Goal: Task Accomplishment & Management: Use online tool/utility

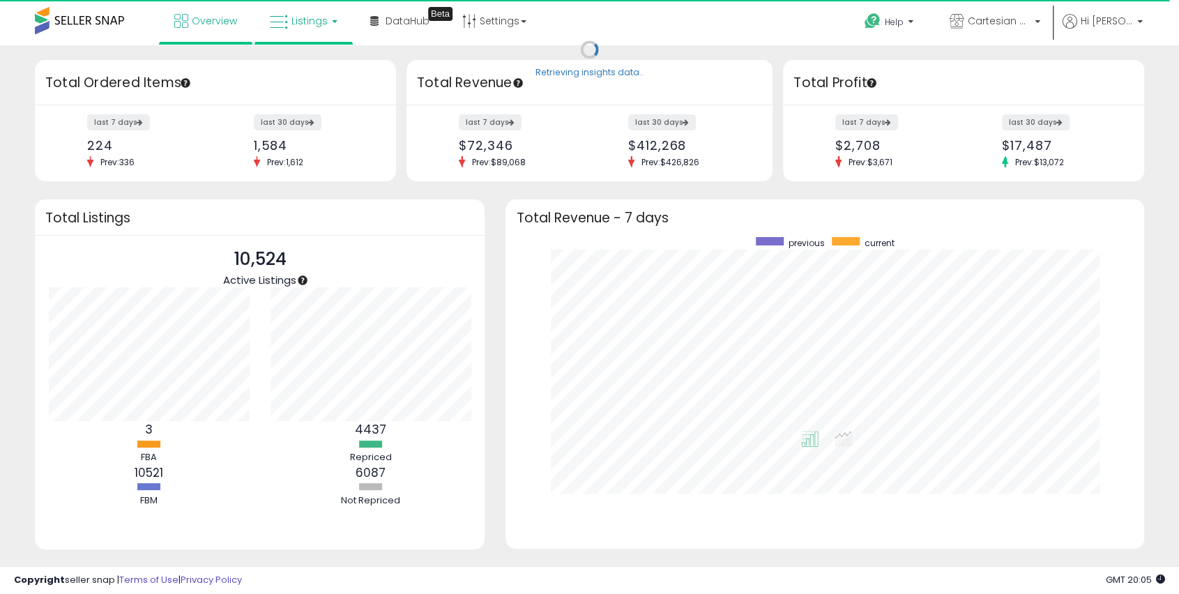
click at [329, 25] on link "Listings" at bounding box center [303, 21] width 89 height 42
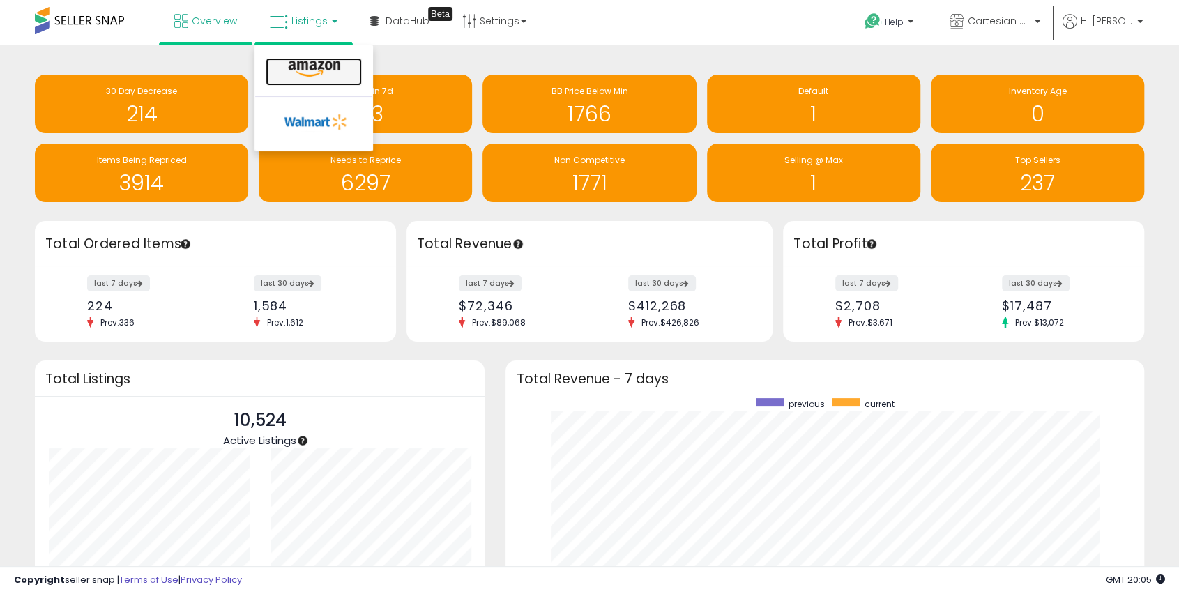
click at [317, 77] on icon at bounding box center [314, 69] width 61 height 18
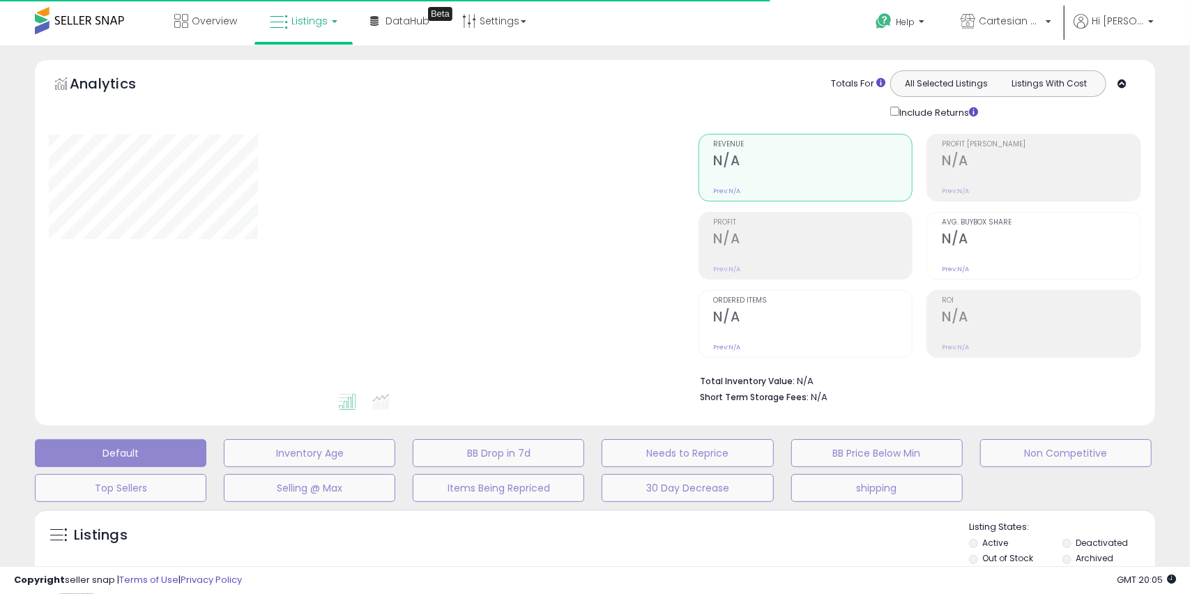
type input "******"
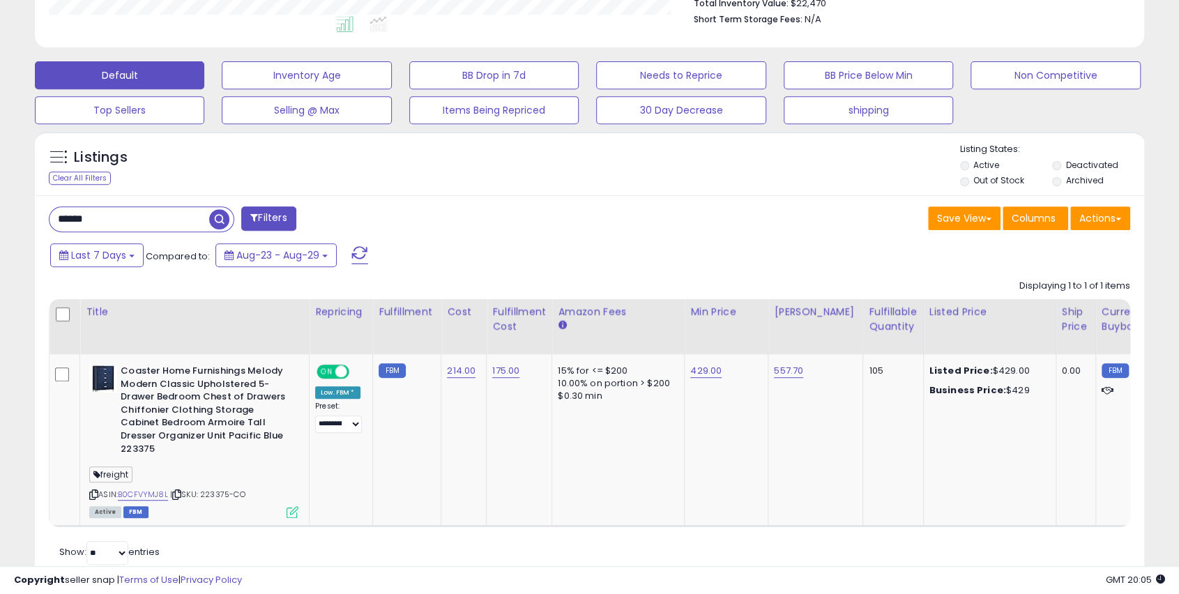
scroll to position [346, 0]
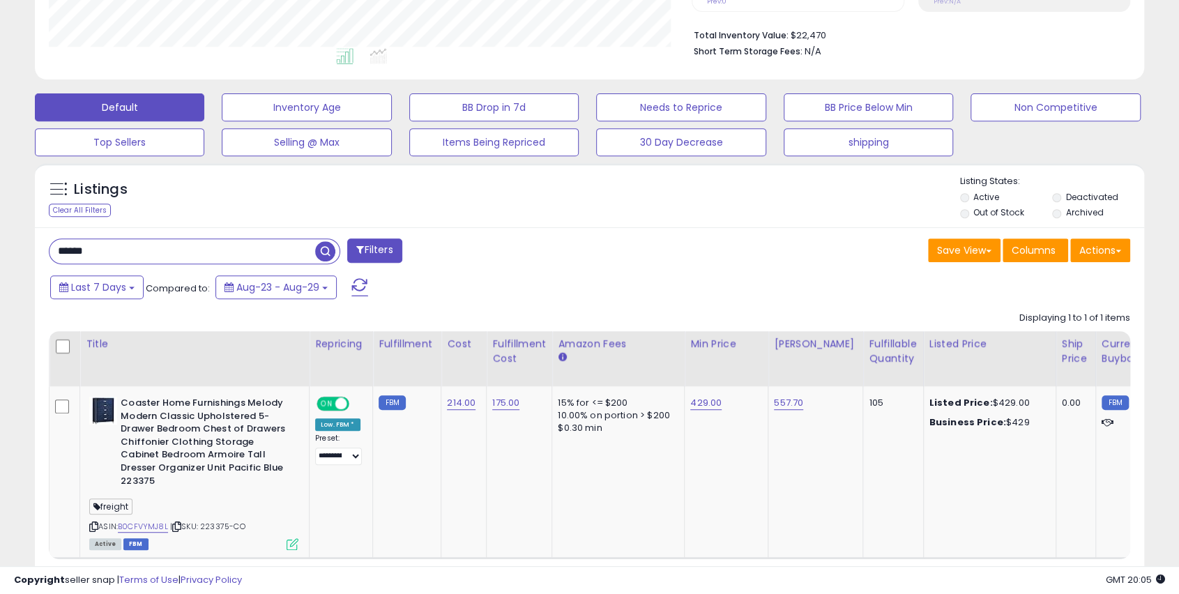
drag, startPoint x: 155, startPoint y: 242, endPoint x: 167, endPoint y: 247, distance: 12.8
click at [0, 245] on div "**********" at bounding box center [589, 183] width 1179 height 967
click at [333, 247] on span "button" at bounding box center [325, 251] width 20 height 20
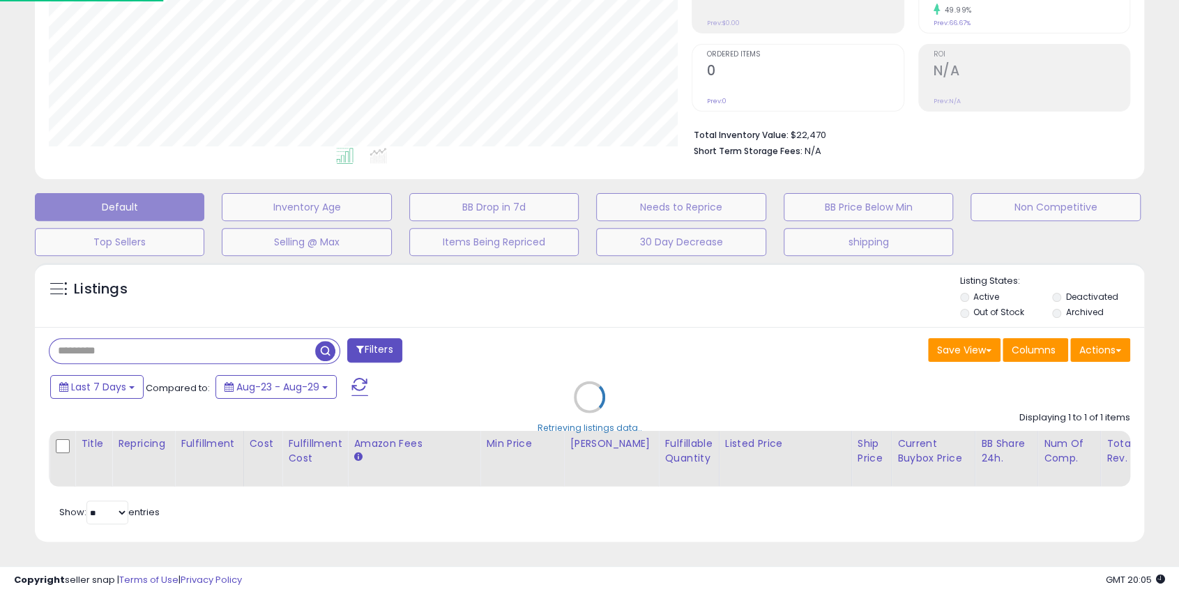
scroll to position [286, 649]
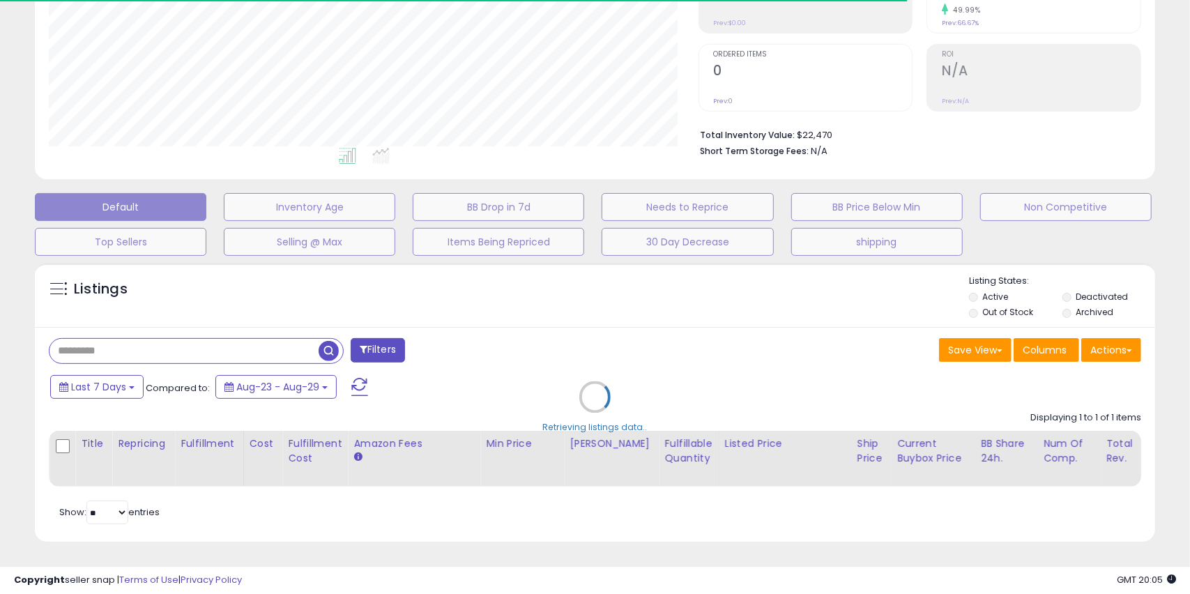
click at [1069, 284] on div "Retrieving listings data.." at bounding box center [594, 407] width 1141 height 303
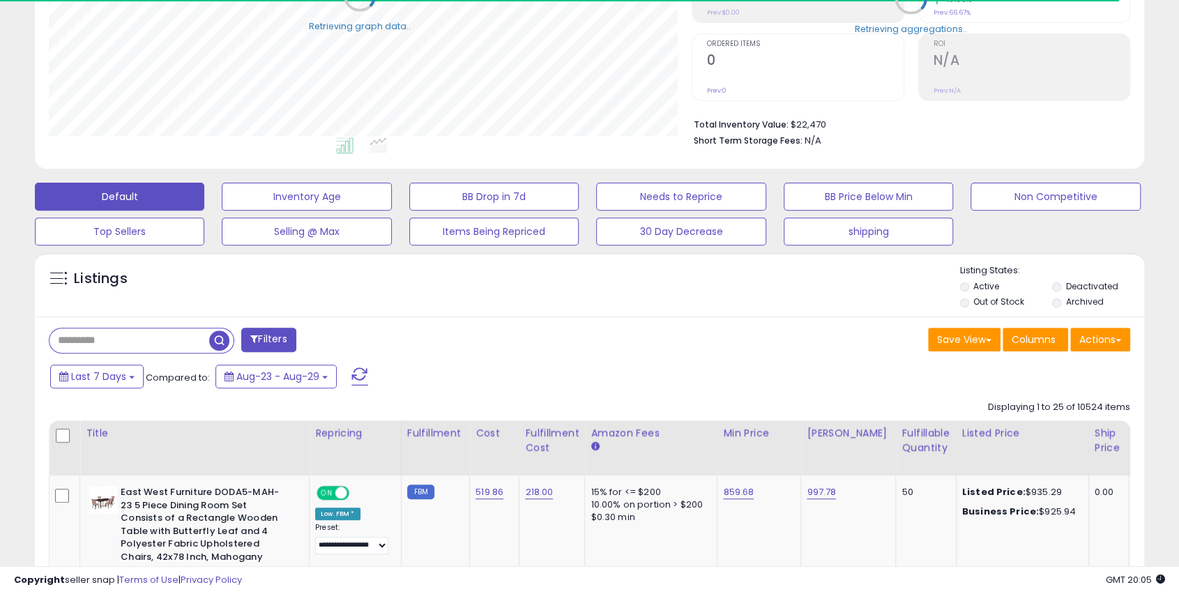
scroll to position [696834, 696477]
click at [1067, 287] on label "Deactivated" at bounding box center [1092, 286] width 52 height 12
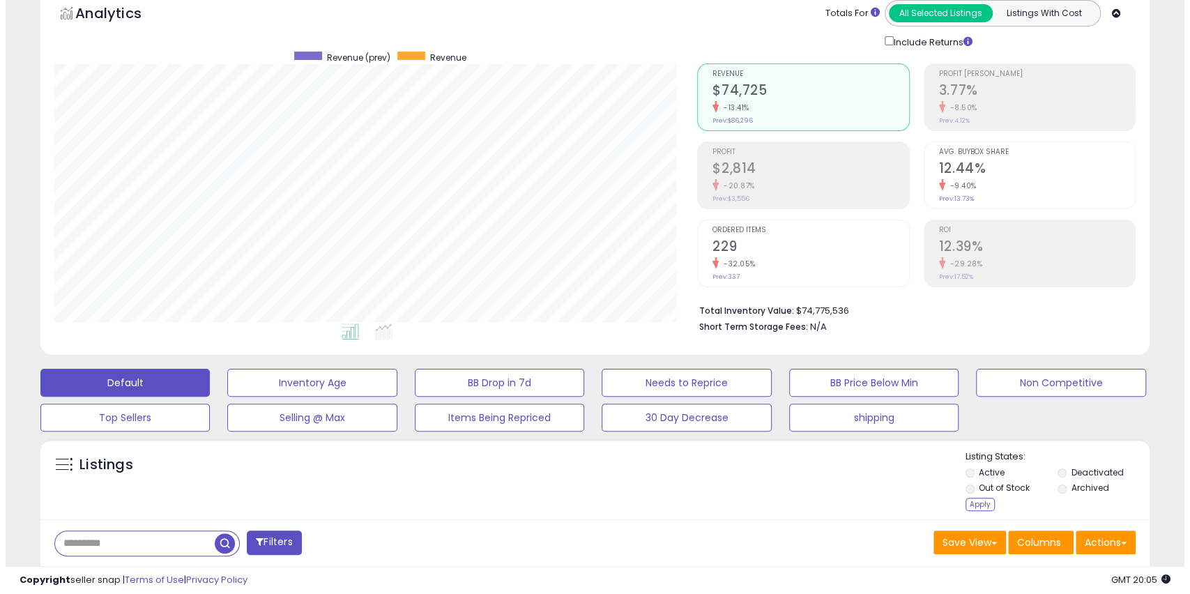
scroll to position [0, 0]
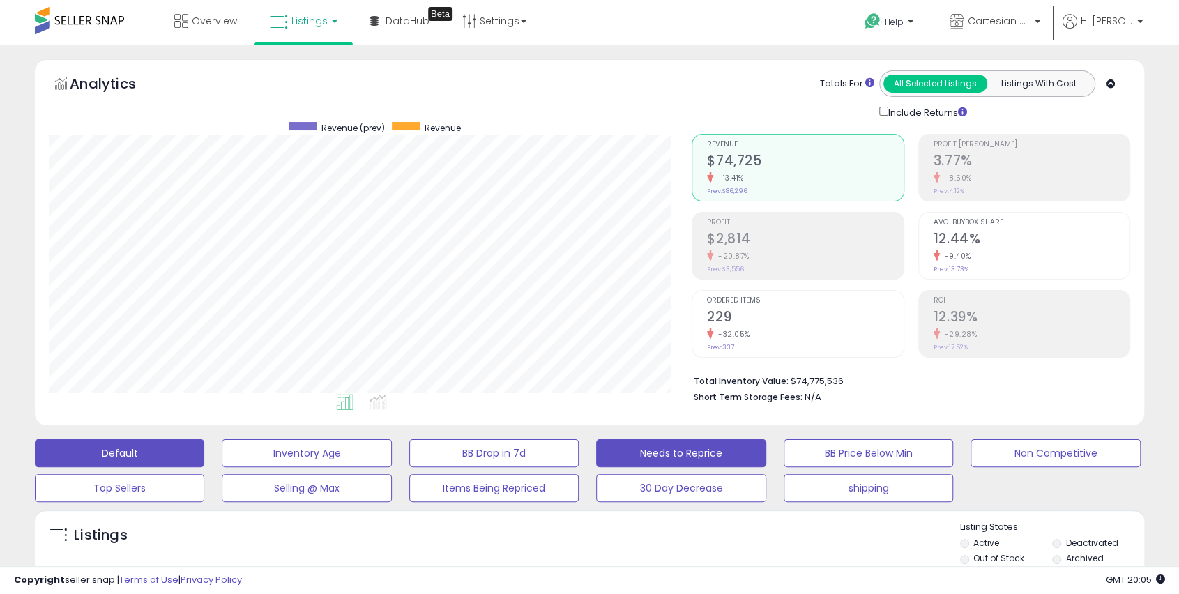
click at [658, 452] on button "Needs to Reprice" at bounding box center [680, 453] width 169 height 28
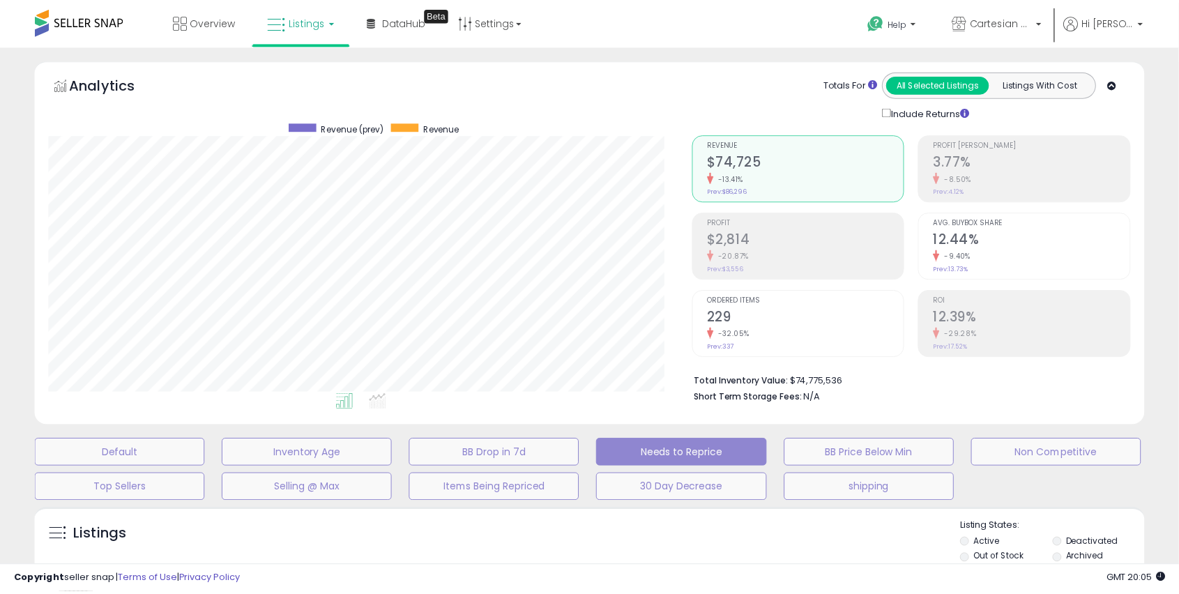
scroll to position [286, 649]
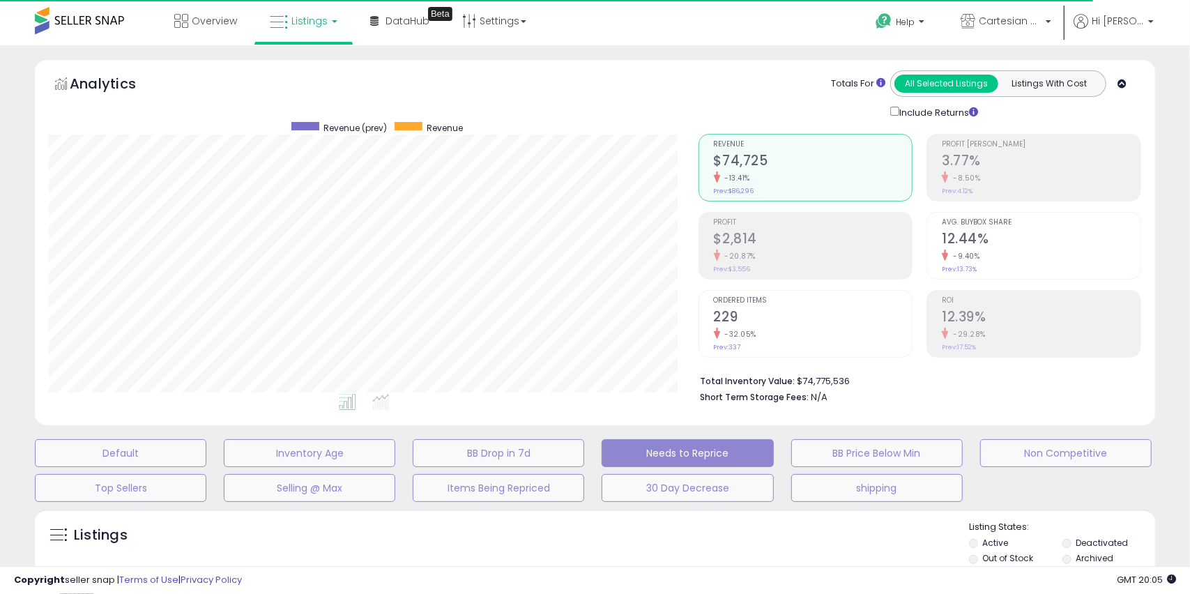
drag, startPoint x: 678, startPoint y: 70, endPoint x: 663, endPoint y: 128, distance: 60.4
click at [674, 76] on div "Analytics Totals For All Selected Listings Listings With Cost Include Returns" at bounding box center [595, 94] width 1092 height 49
click at [1166, 166] on div "Analytics Totals For All Selected Listings Listings With Cost Include Returns" at bounding box center [594, 245] width 1141 height 373
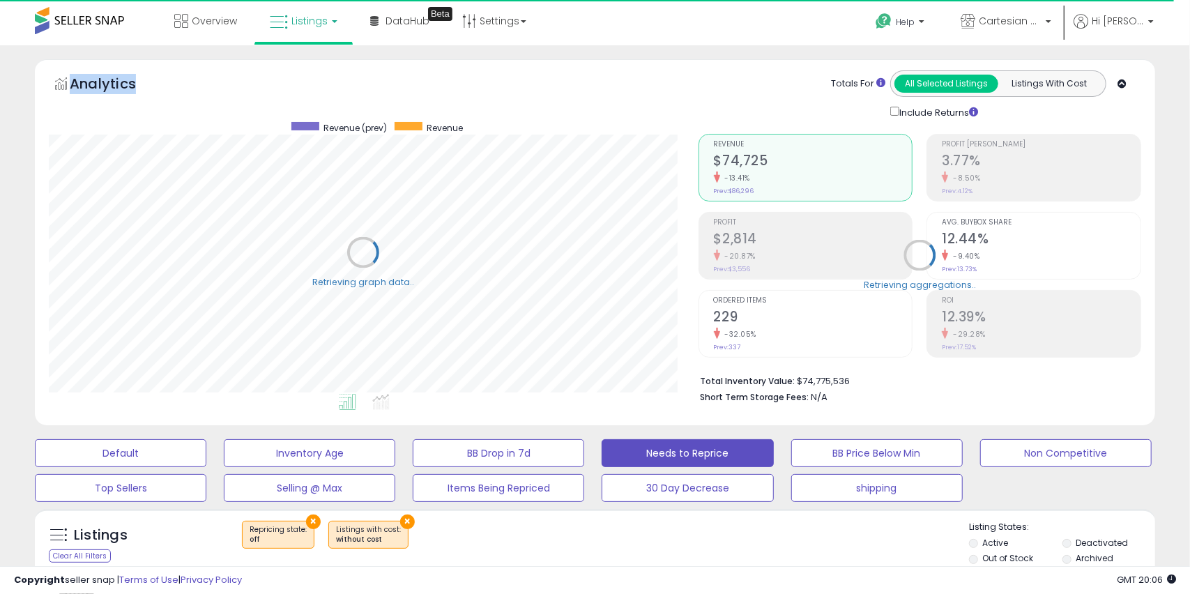
select select "**"
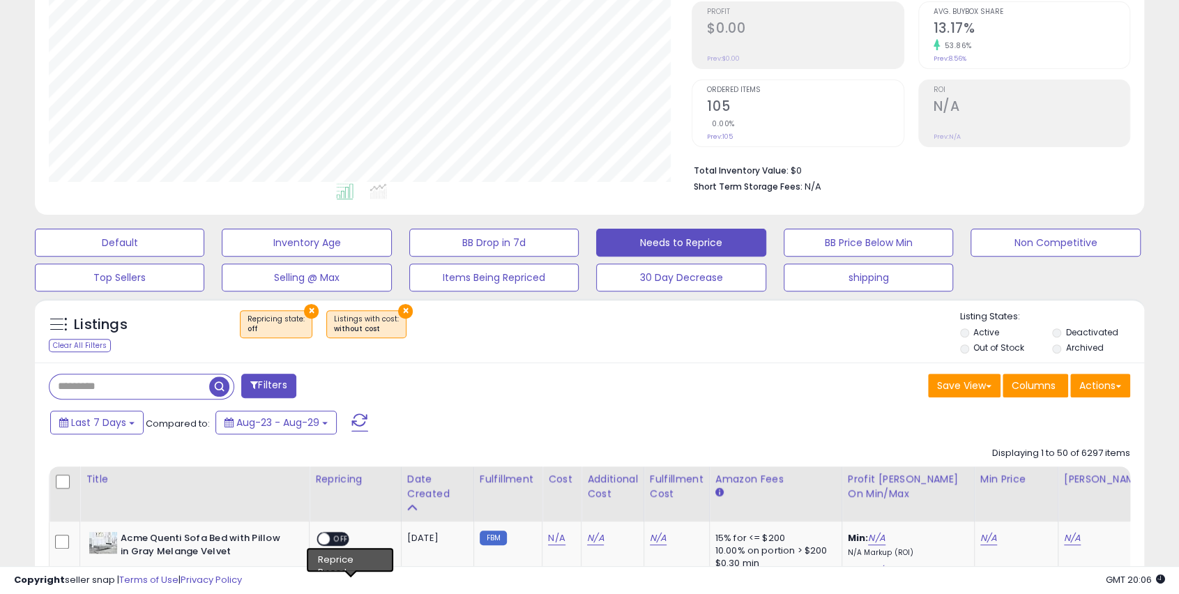
scroll to position [209, 0]
